Goal: Transaction & Acquisition: Subscribe to service/newsletter

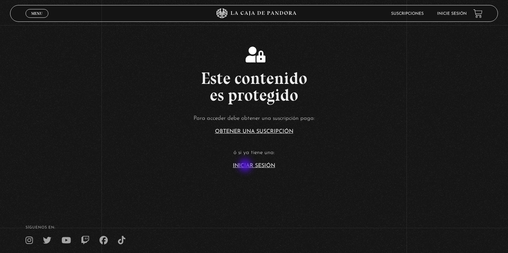
click at [246, 166] on link "Iniciar Sesión" at bounding box center [254, 165] width 42 height 5
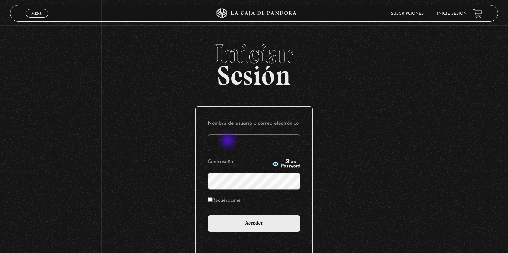
click at [228, 141] on input "Nombre de usuario o correo electrónico" at bounding box center [254, 142] width 93 height 17
type input "[EMAIL_ADDRESS][DOMAIN_NAME]"
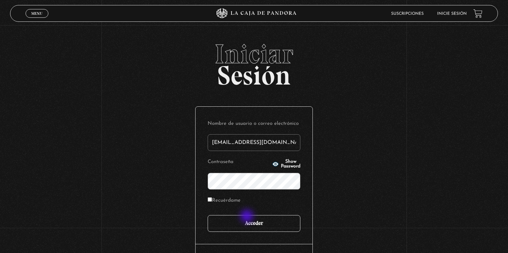
click at [248, 217] on input "Acceder" at bounding box center [254, 223] width 93 height 17
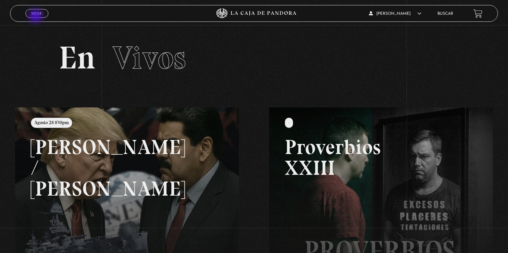
click at [36, 17] on span "Cerrar" at bounding box center [37, 19] width 16 height 5
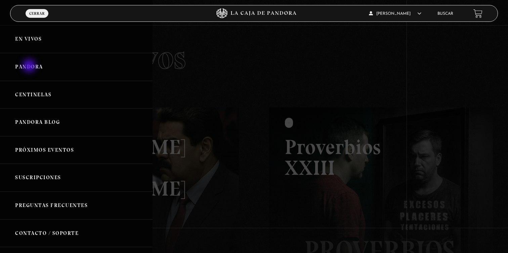
click at [30, 66] on link "Pandora" at bounding box center [76, 67] width 152 height 28
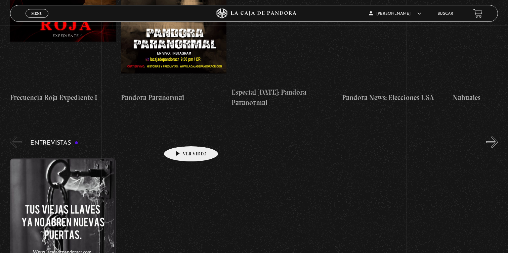
scroll to position [2129, 0]
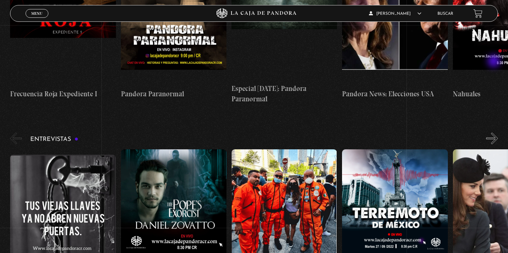
click at [494, 133] on button "»" at bounding box center [492, 139] width 12 height 12
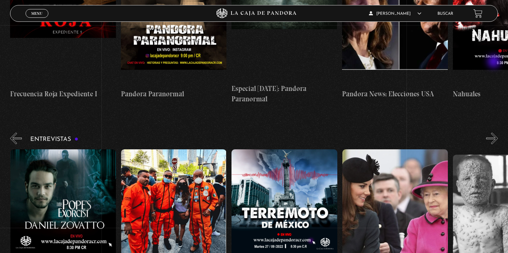
click at [494, 133] on button "»" at bounding box center [492, 139] width 12 height 12
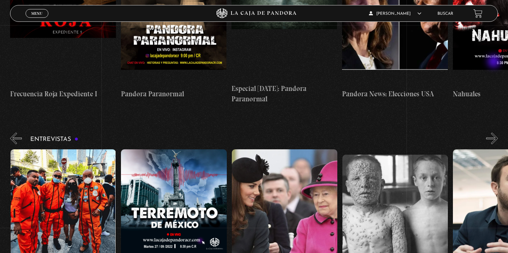
scroll to position [0, 221]
click at [494, 133] on button "»" at bounding box center [492, 139] width 12 height 12
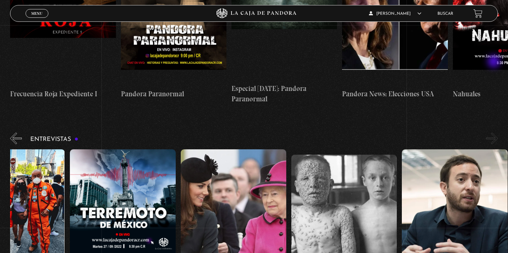
scroll to position [0, 276]
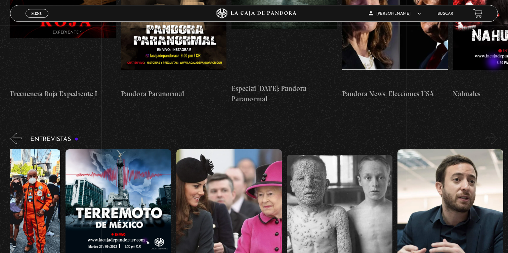
click at [494, 133] on button "»" at bounding box center [492, 139] width 12 height 12
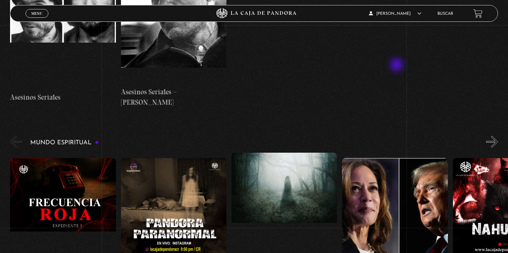
scroll to position [1937, 0]
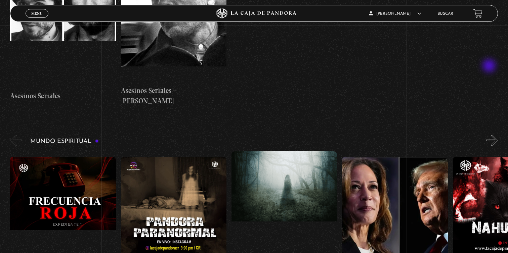
click at [490, 135] on button "»" at bounding box center [492, 141] width 12 height 12
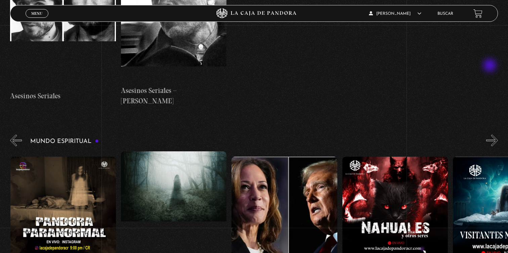
click at [490, 135] on button "»" at bounding box center [492, 141] width 12 height 12
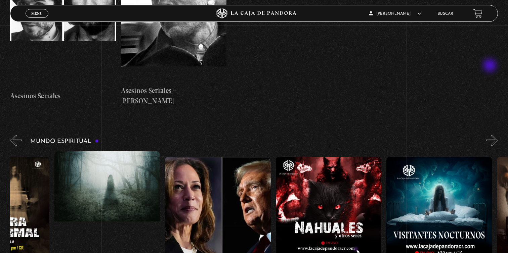
click at [490, 135] on button "»" at bounding box center [492, 141] width 12 height 12
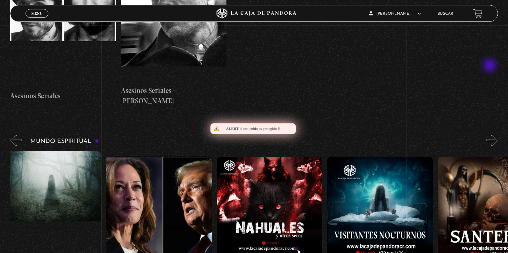
click at [490, 135] on button "»" at bounding box center [492, 141] width 12 height 12
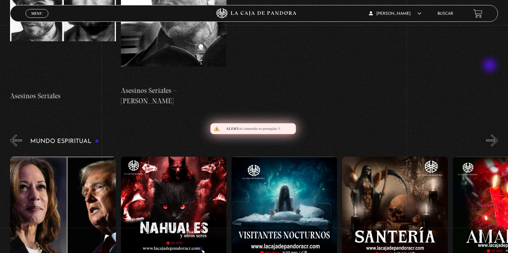
click at [490, 135] on button "»" at bounding box center [492, 141] width 12 height 12
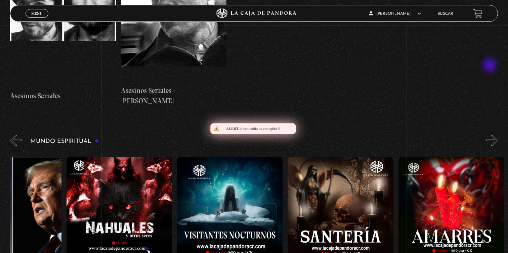
click at [490, 135] on button "»" at bounding box center [492, 141] width 12 height 12
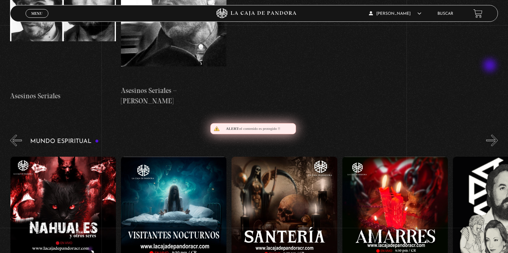
click at [490, 135] on button "»" at bounding box center [492, 141] width 12 height 12
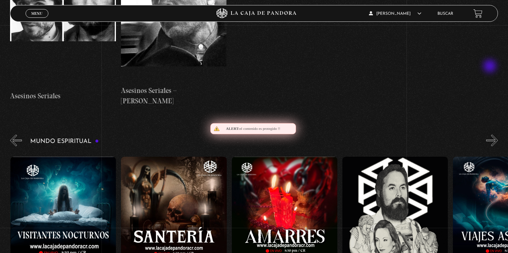
click at [490, 135] on button "»" at bounding box center [492, 141] width 12 height 12
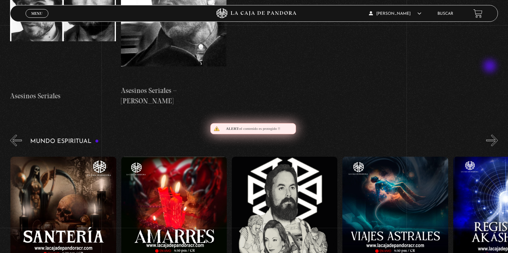
click at [490, 135] on button "»" at bounding box center [492, 141] width 12 height 12
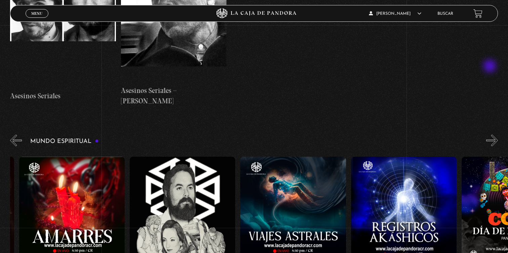
click at [490, 135] on button "»" at bounding box center [492, 141] width 12 height 12
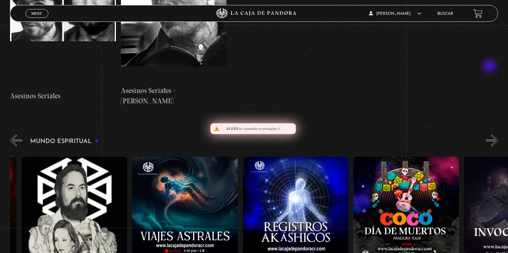
click at [490, 135] on button "»" at bounding box center [492, 141] width 12 height 12
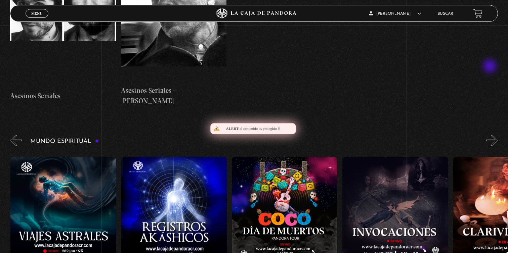
click at [490, 135] on button "»" at bounding box center [492, 141] width 12 height 12
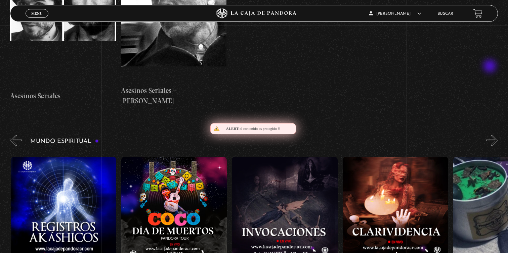
click at [490, 135] on button "»" at bounding box center [492, 141] width 12 height 12
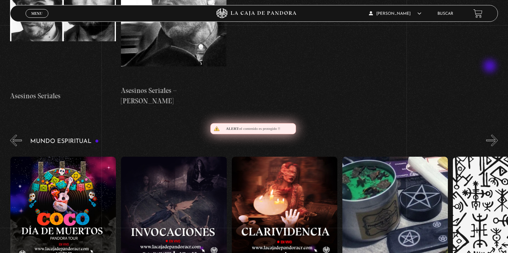
click at [490, 135] on button "»" at bounding box center [492, 141] width 12 height 12
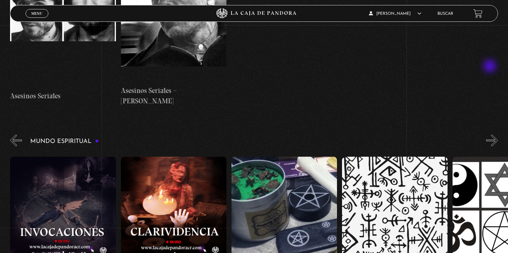
click at [490, 135] on button "»" at bounding box center [492, 141] width 12 height 12
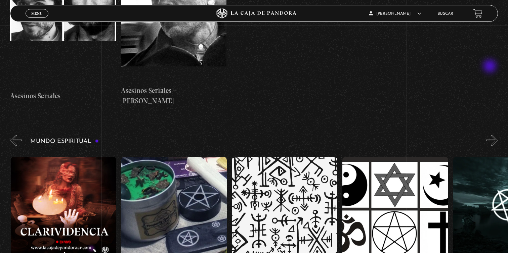
click at [490, 135] on button "»" at bounding box center [492, 141] width 12 height 12
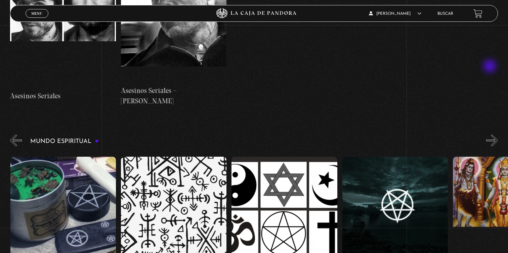
click at [490, 135] on button "»" at bounding box center [492, 141] width 12 height 12
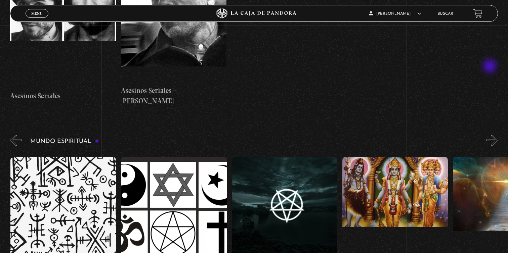
click at [490, 135] on button "»" at bounding box center [492, 141] width 12 height 12
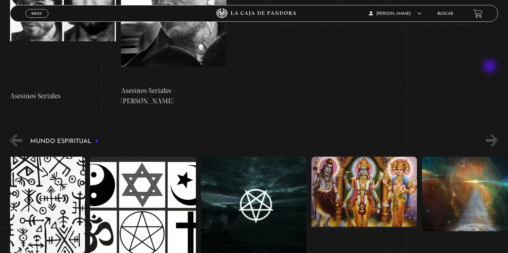
scroll to position [0, 1714]
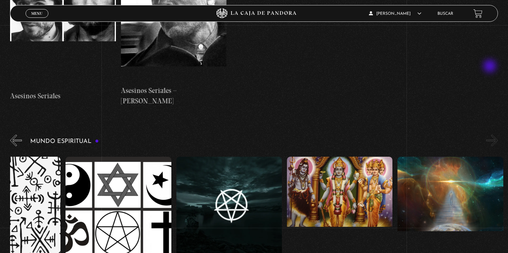
click at [490, 135] on button "»" at bounding box center [492, 141] width 12 height 12
click at [459, 157] on figure at bounding box center [449, 217] width 105 height 121
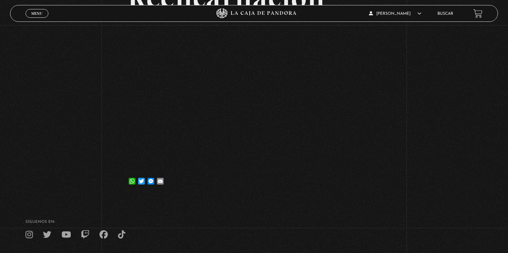
scroll to position [128, 0]
